Goal: Entertainment & Leisure: Consume media (video, audio)

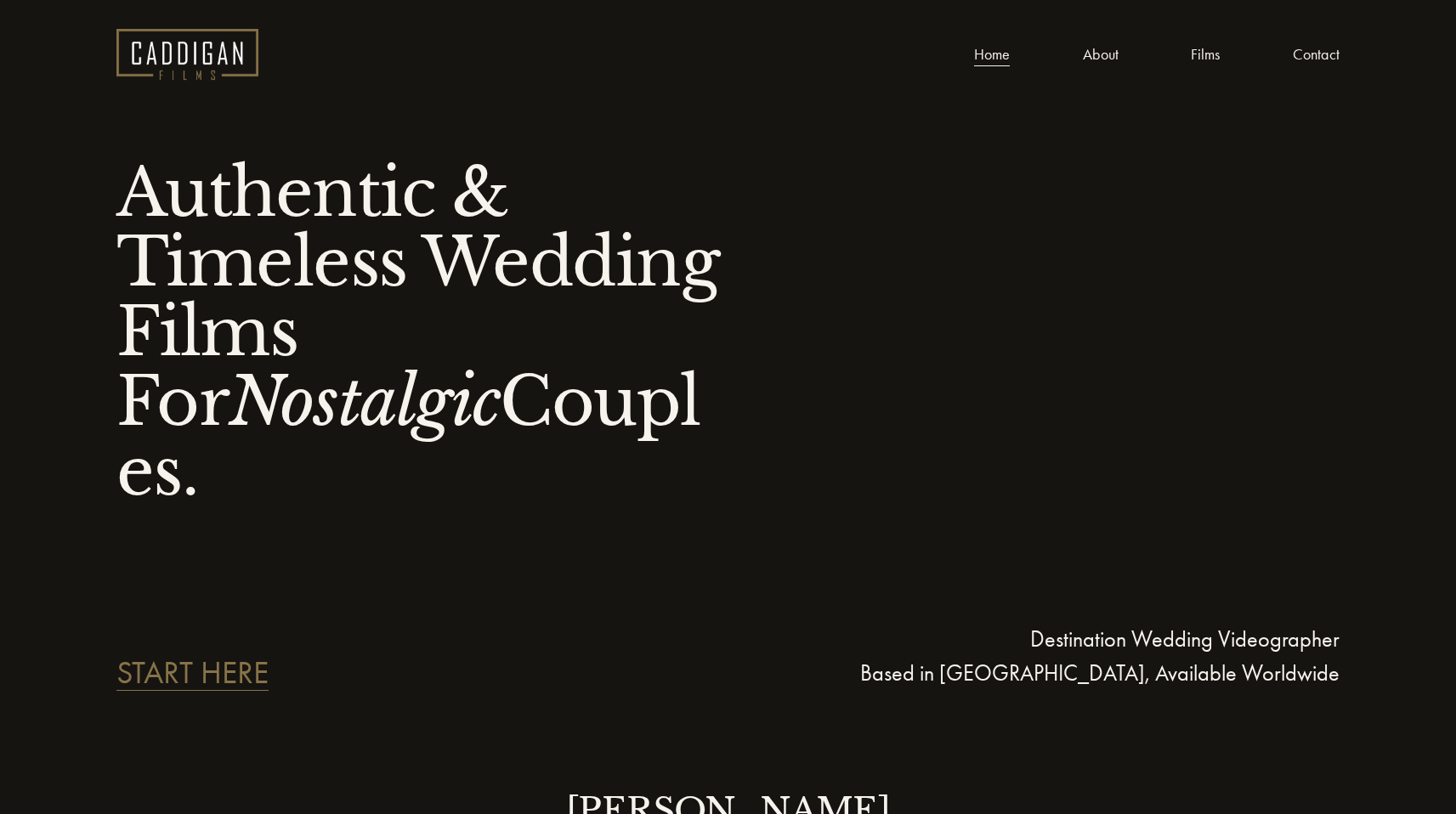
click at [1191, 50] on link "Films" at bounding box center [1205, 55] width 29 height 26
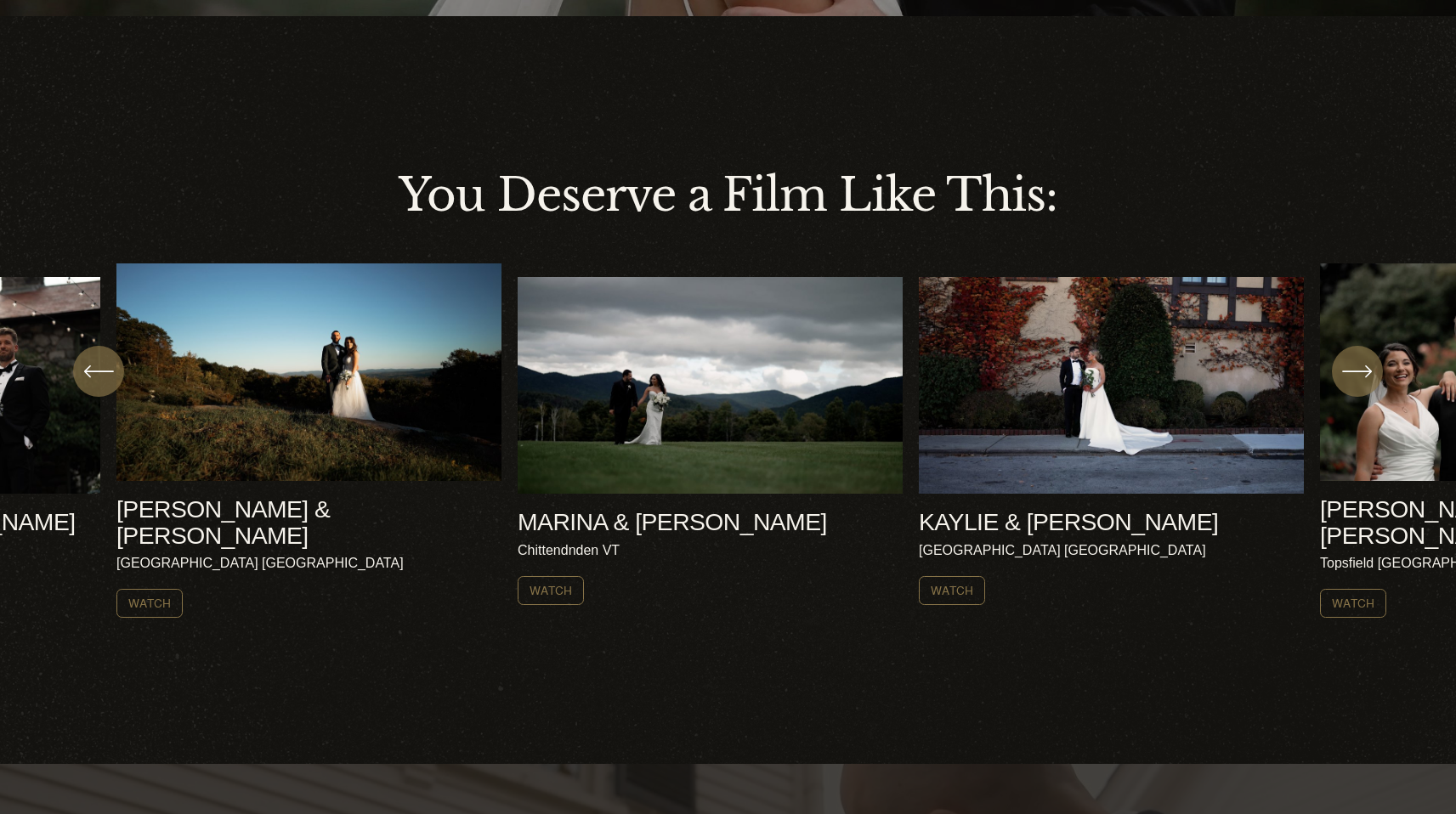
scroll to position [594, 0]
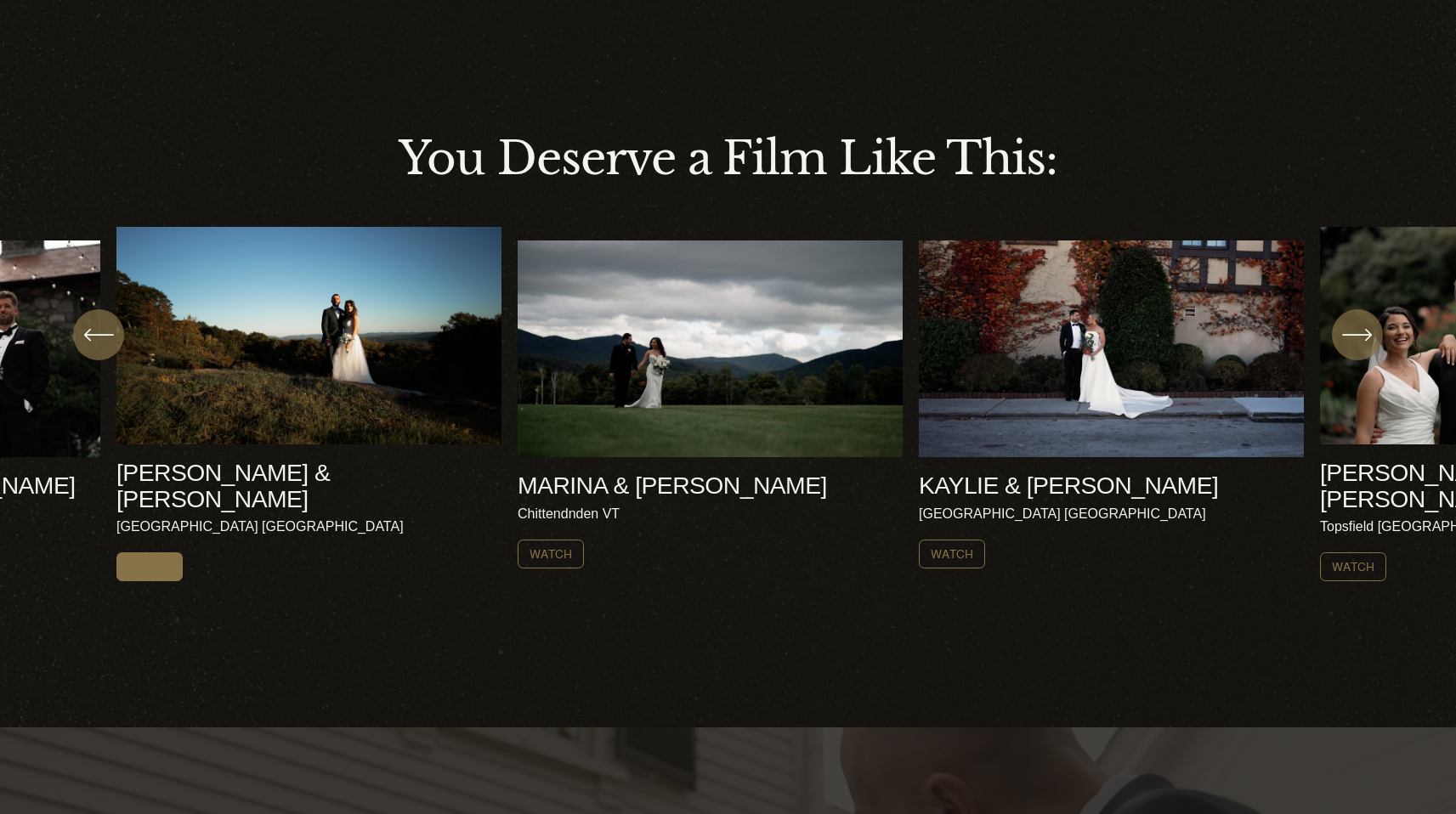
click at [159, 552] on link "Watch" at bounding box center [149, 566] width 67 height 29
